Goal: Task Accomplishment & Management: Complete application form

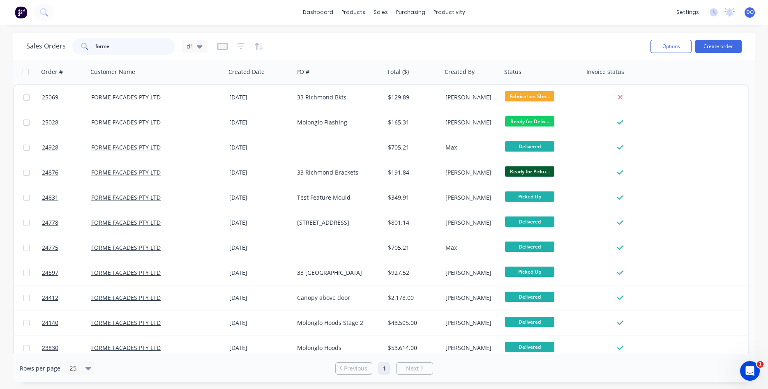
drag, startPoint x: 121, startPoint y: 50, endPoint x: 86, endPoint y: 42, distance: 36.7
click at [95, 42] on input "forme" at bounding box center [135, 46] width 80 height 16
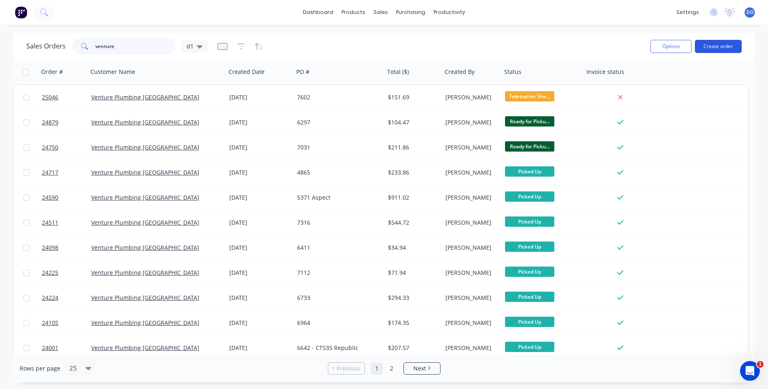
type input "venture"
click at [720, 46] on button "Create order" at bounding box center [718, 46] width 47 height 13
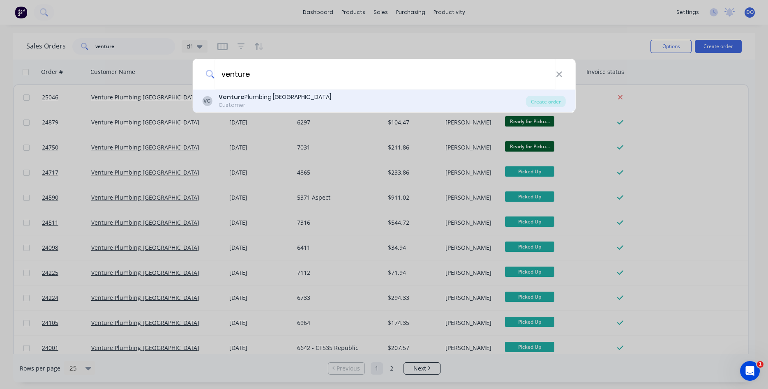
type input "venture"
click at [338, 103] on div "VC Venture Plumbing Canberra Customer" at bounding box center [364, 101] width 324 height 16
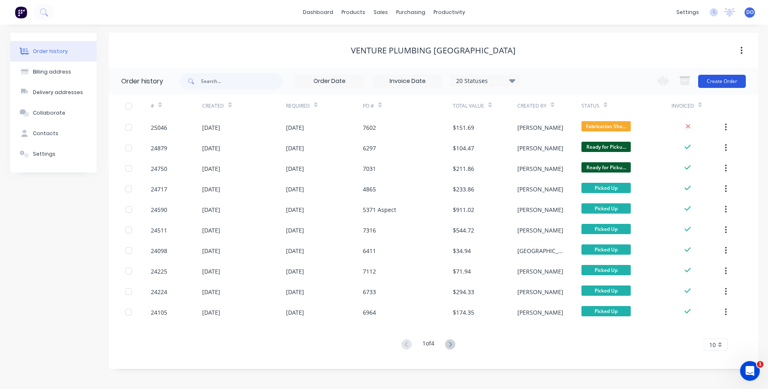
click at [718, 83] on button "Create Order" at bounding box center [722, 81] width 48 height 13
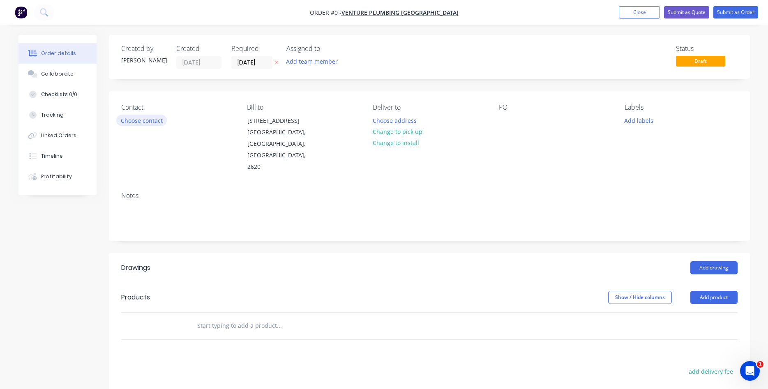
click at [128, 120] on button "Choose contact" at bounding box center [141, 120] width 51 height 11
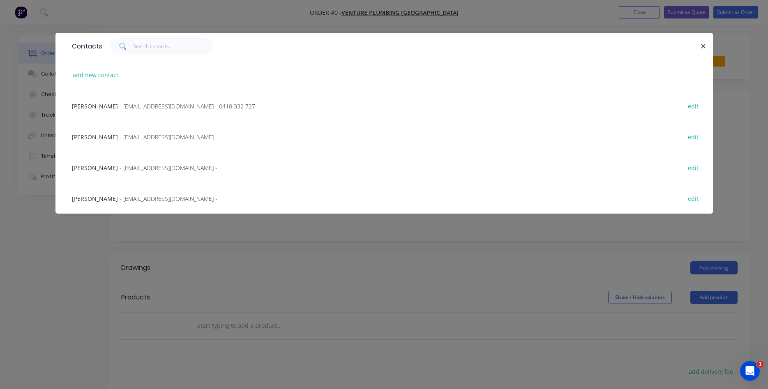
click at [140, 137] on span "- [EMAIL_ADDRESS][DOMAIN_NAME] -" at bounding box center [169, 137] width 98 height 8
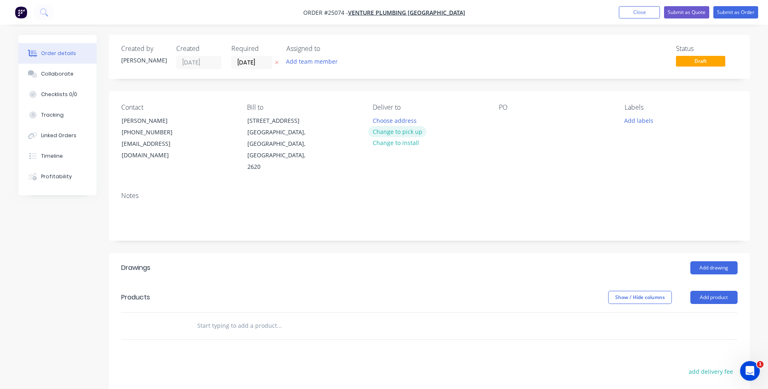
click at [399, 131] on button "Change to pick up" at bounding box center [397, 131] width 58 height 11
click at [500, 121] on div "Contact [PERSON_NAME] [PHONE_NUMBER] [EMAIL_ADDRESS][DOMAIN_NAME] Bill to [STRE…" at bounding box center [429, 138] width 641 height 94
click at [517, 119] on div "PO" at bounding box center [555, 138] width 113 height 69
click at [505, 121] on div at bounding box center [505, 121] width 13 height 12
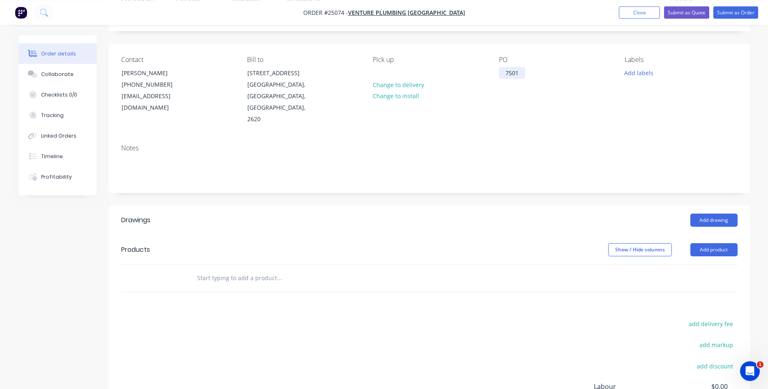
scroll to position [84, 0]
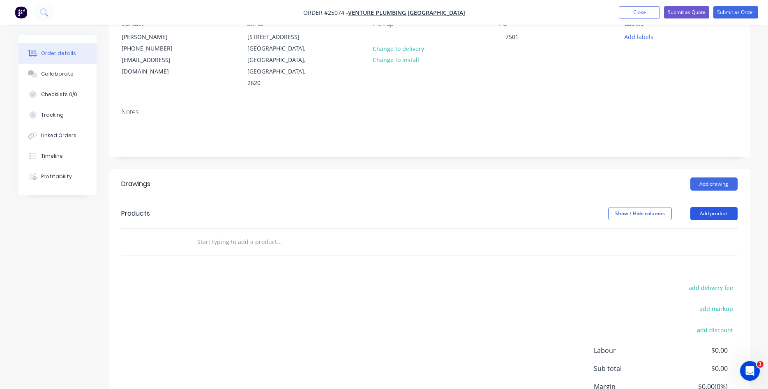
click at [710, 207] on button "Add product" at bounding box center [714, 213] width 47 height 13
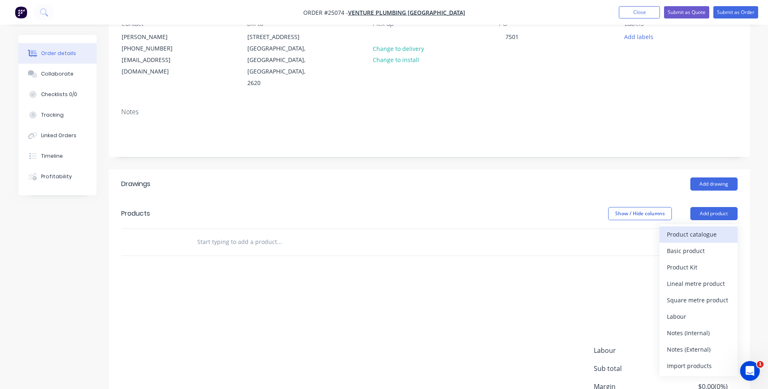
click at [694, 229] on div "Product catalogue" at bounding box center [698, 235] width 63 height 12
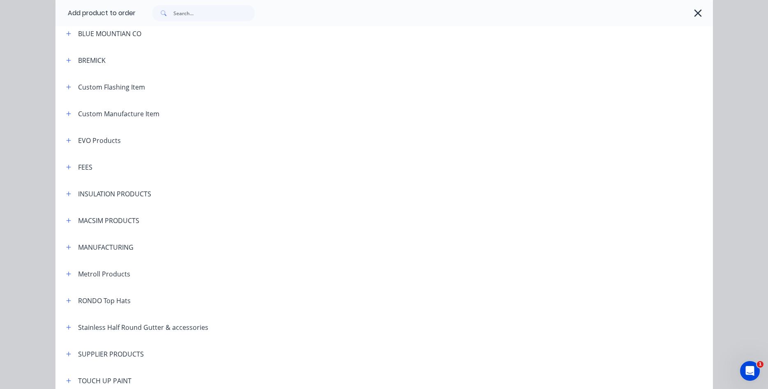
scroll to position [422, 0]
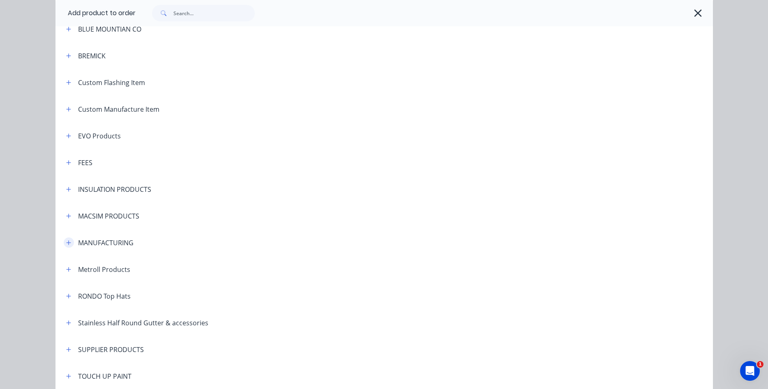
click at [68, 243] on icon "button" at bounding box center [68, 243] width 5 height 5
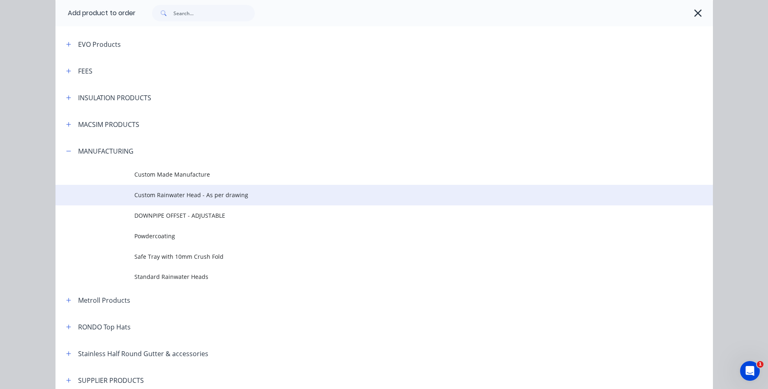
scroll to position [516, 0]
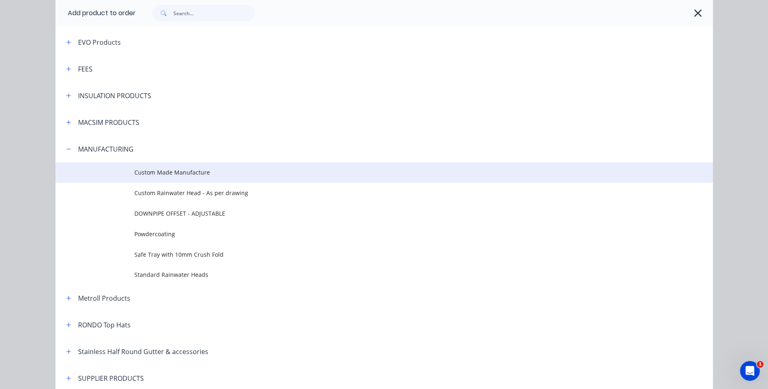
click at [190, 173] on span "Custom Made Manufacture" at bounding box center [365, 172] width 463 height 9
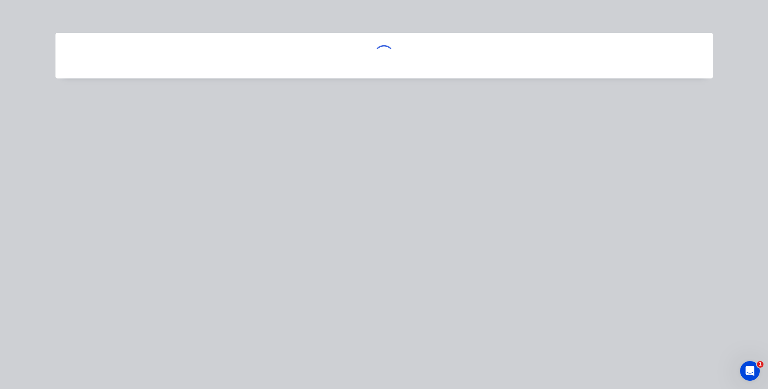
scroll to position [0, 0]
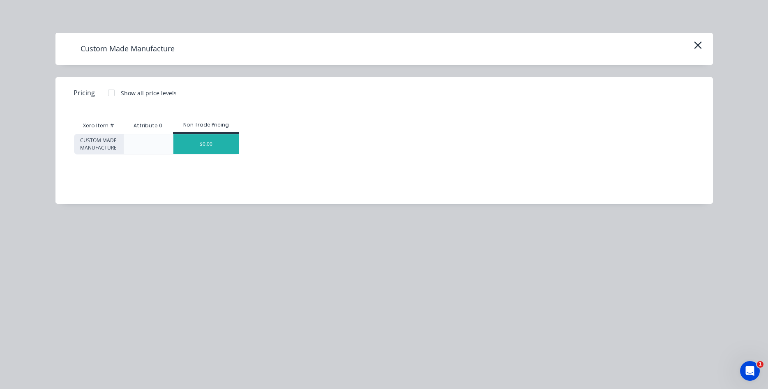
click at [206, 143] on div "$0.00" at bounding box center [205, 144] width 65 height 20
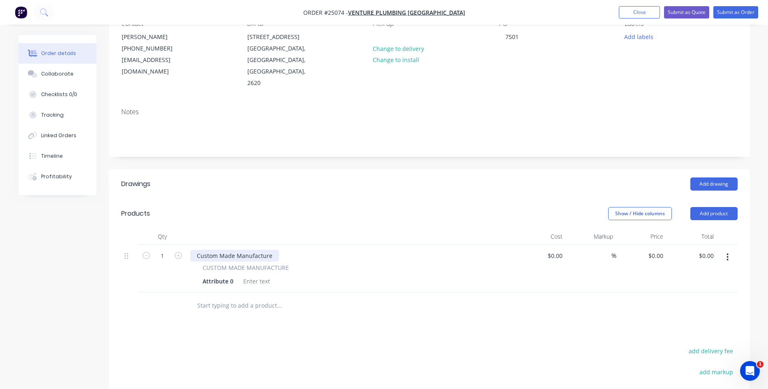
click at [236, 250] on div "Custom Made Manufacture" at bounding box center [234, 256] width 89 height 12
drag, startPoint x: 270, startPoint y: 233, endPoint x: 188, endPoint y: 231, distance: 81.8
click at [190, 250] on div "Custom Made Manufacture" at bounding box center [234, 256] width 89 height 12
drag, startPoint x: 234, startPoint y: 257, endPoint x: 163, endPoint y: 253, distance: 71.7
click at [199, 275] on div "Attribute 0" at bounding box center [217, 281] width 37 height 12
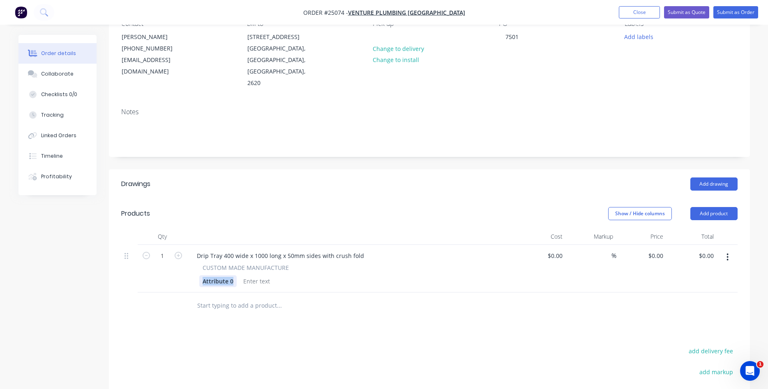
click at [215, 275] on div "Attribute 0" at bounding box center [217, 281] width 37 height 12
drag, startPoint x: 231, startPoint y: 259, endPoint x: 152, endPoint y: 252, distance: 79.6
click at [199, 275] on div "Attribute 0" at bounding box center [217, 281] width 37 height 12
